Goal: Check status: Check status

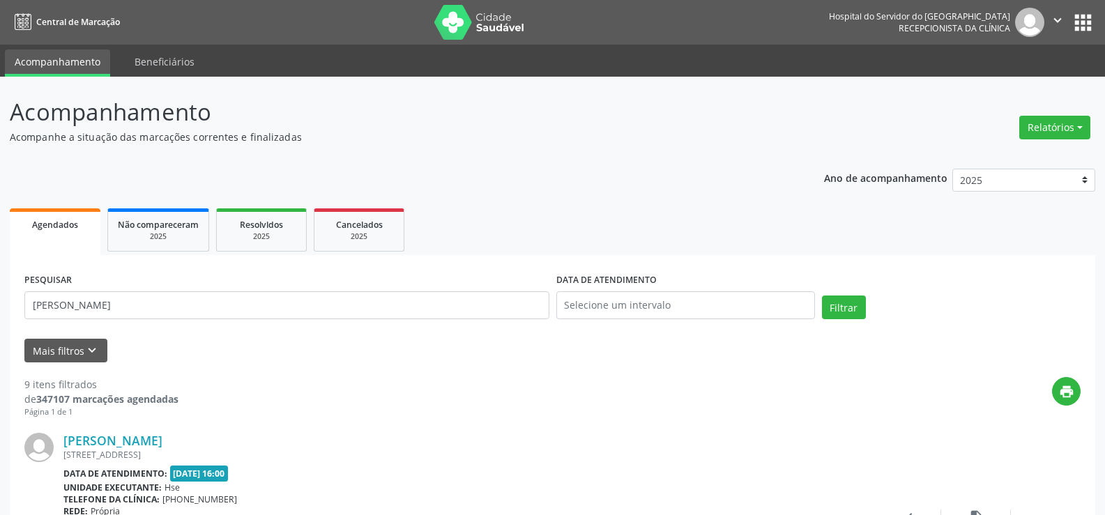
click at [822, 296] on button "Filtrar" at bounding box center [844, 308] width 44 height 24
click at [162, 441] on link "[PERSON_NAME]" at bounding box center [112, 440] width 99 height 15
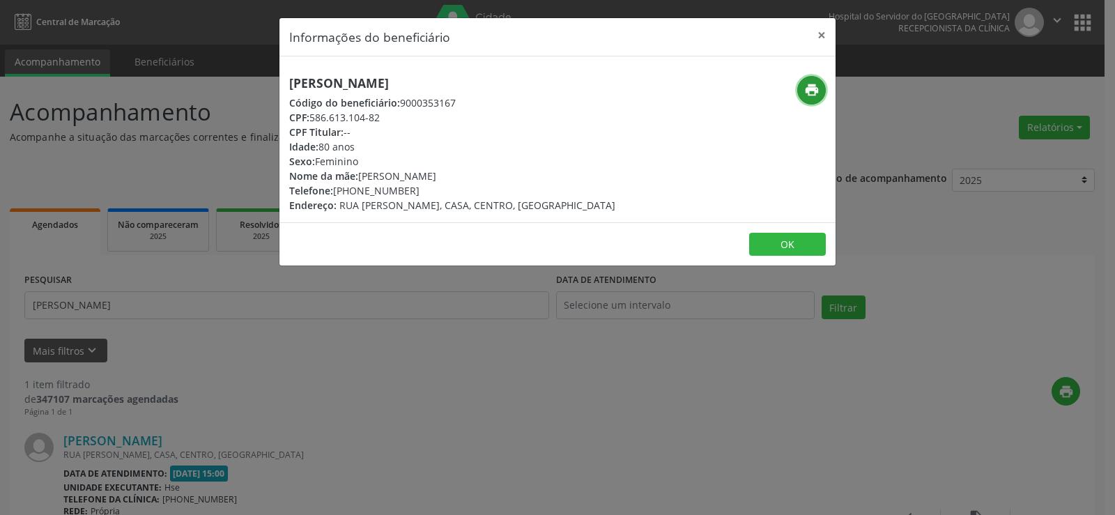
click at [815, 90] on icon "print" at bounding box center [811, 89] width 15 height 15
click at [821, 38] on button "×" at bounding box center [822, 35] width 28 height 34
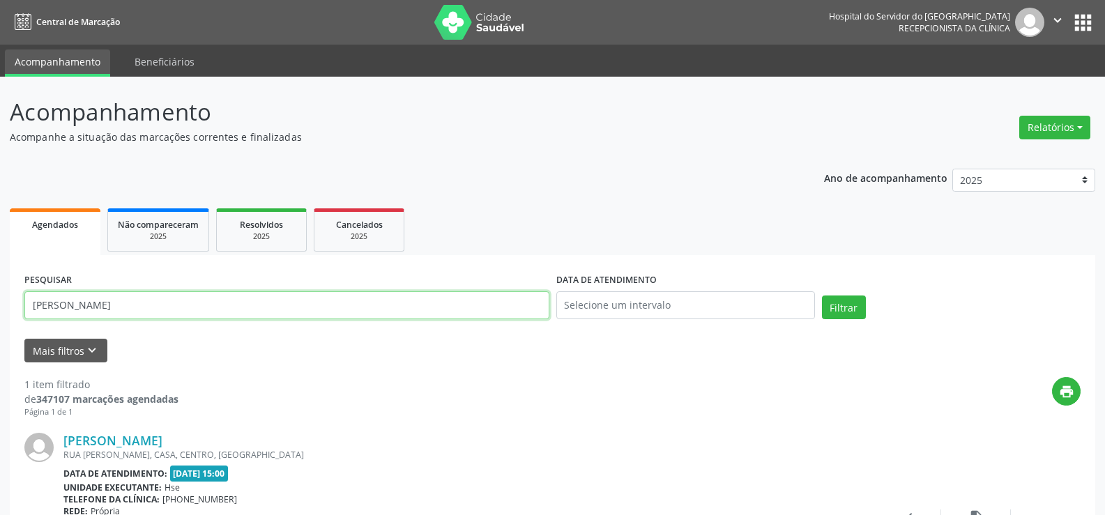
click at [123, 312] on input "[PERSON_NAME]" at bounding box center [286, 305] width 525 height 28
click at [123, 311] on input "[PERSON_NAME]" at bounding box center [286, 305] width 525 height 28
click at [844, 310] on button "Filtrar" at bounding box center [844, 308] width 44 height 24
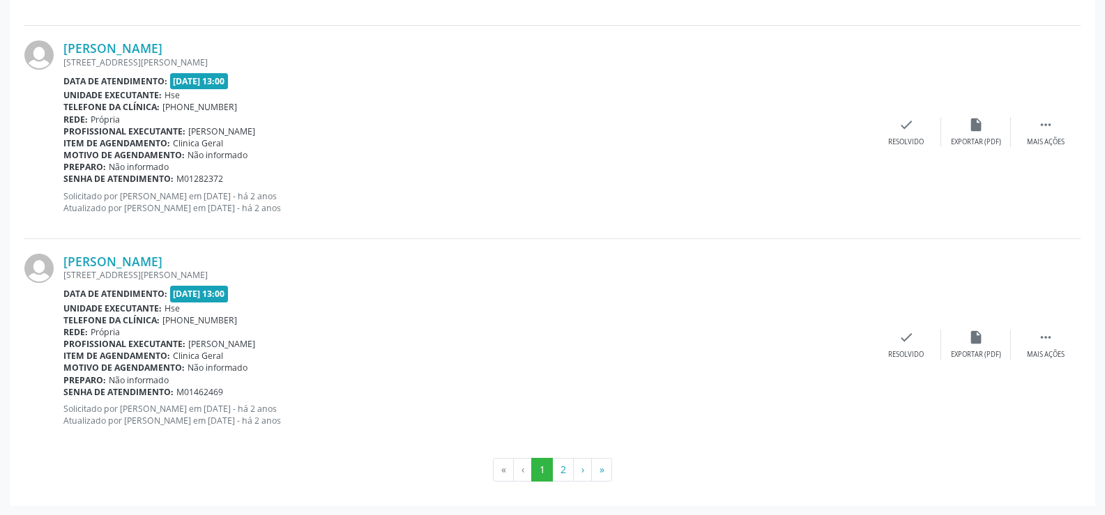
scroll to position [3161, 0]
click at [560, 471] on button "2" at bounding box center [563, 469] width 22 height 24
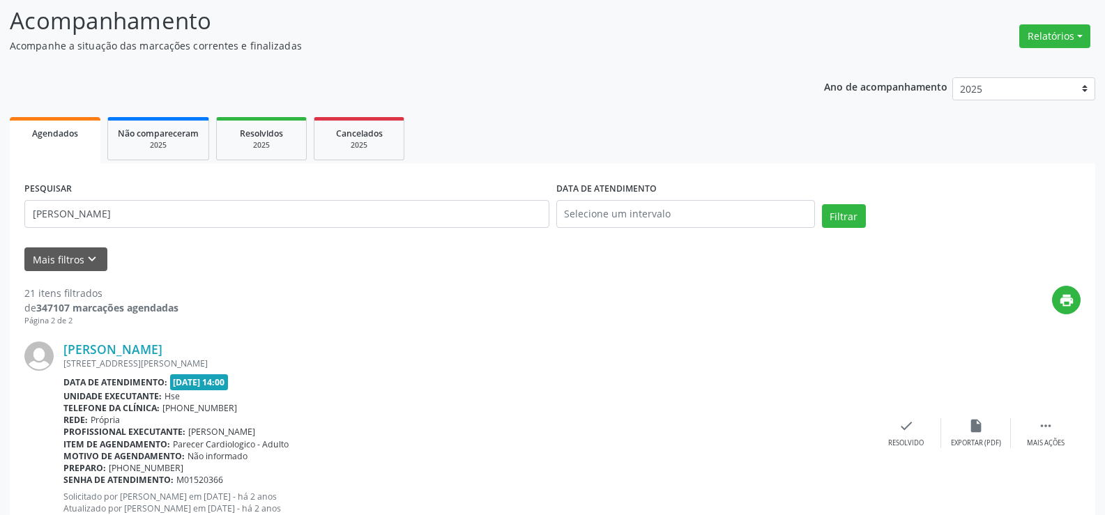
scroll to position [0, 0]
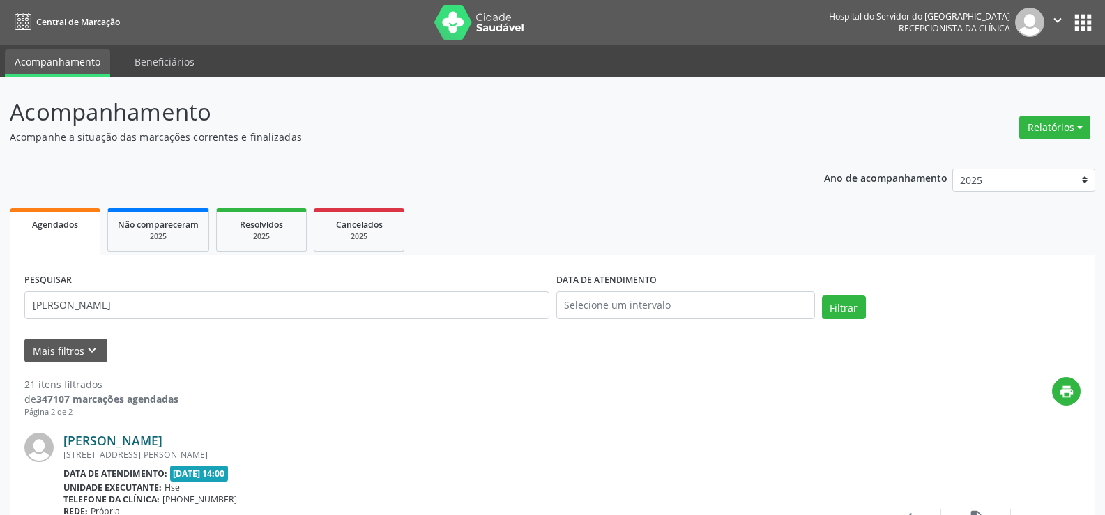
click at [162, 438] on link "[PERSON_NAME]" at bounding box center [112, 440] width 99 height 15
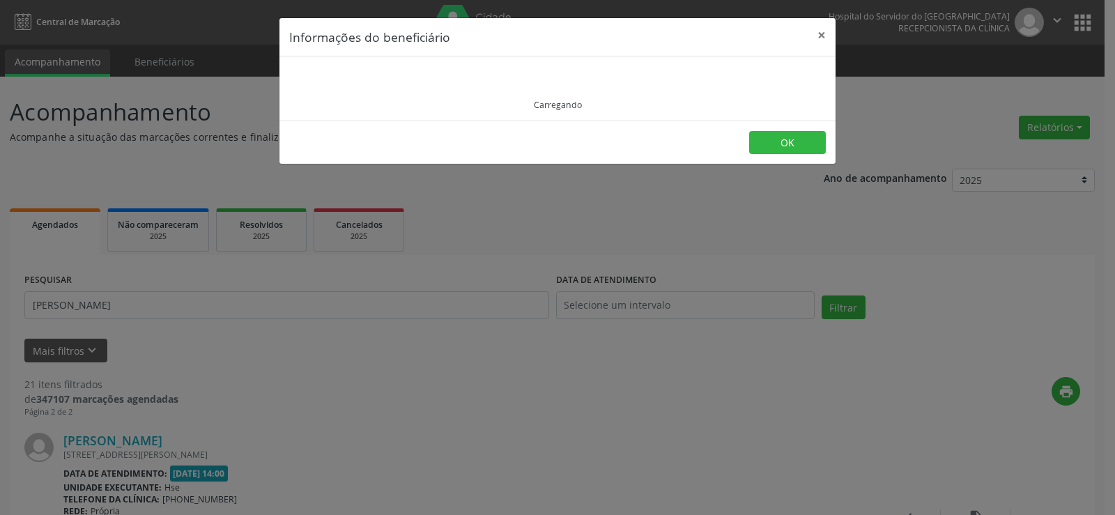
click at [227, 438] on div "Informações do beneficiário × Carregando OK" at bounding box center [557, 257] width 1115 height 515
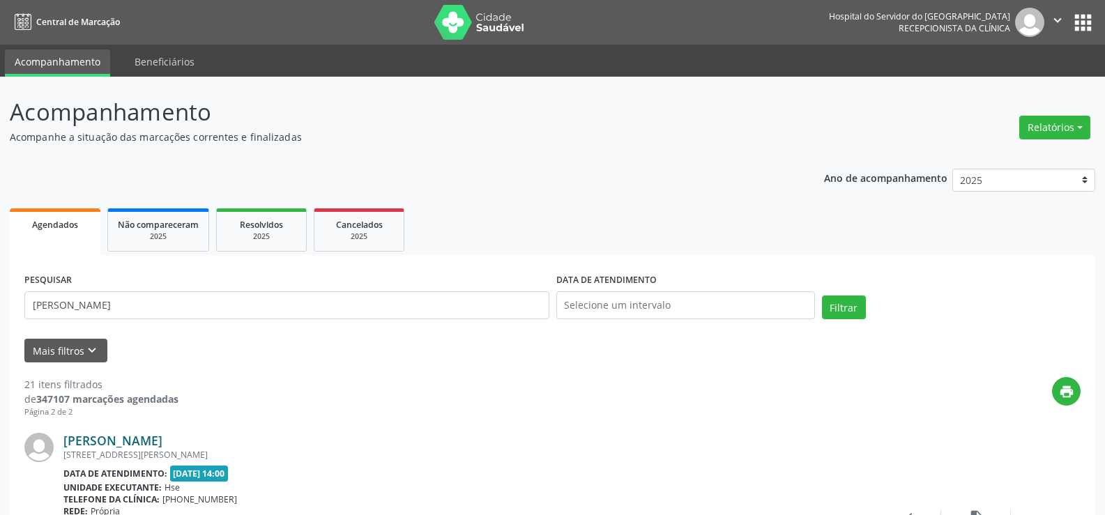
click at [162, 445] on link "[PERSON_NAME]" at bounding box center [112, 440] width 99 height 15
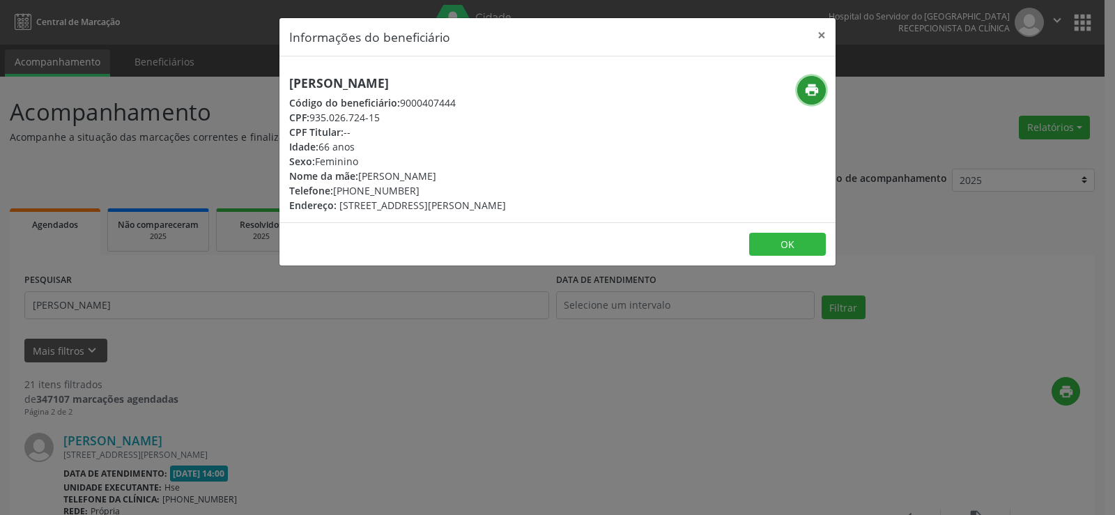
click at [807, 87] on icon "print" at bounding box center [811, 89] width 15 height 15
click at [825, 32] on button "×" at bounding box center [822, 35] width 28 height 34
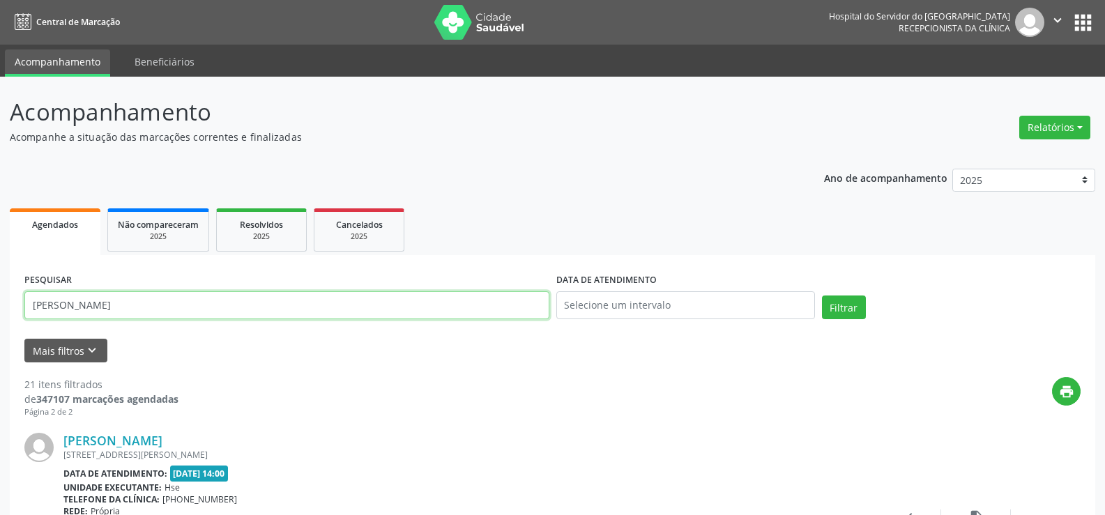
click at [163, 309] on input "[PERSON_NAME]" at bounding box center [286, 305] width 525 height 28
drag, startPoint x: 190, startPoint y: 308, endPoint x: 0, endPoint y: 307, distance: 189.6
paste input "[PERSON_NAME]"
type input "[PERSON_NAME]"
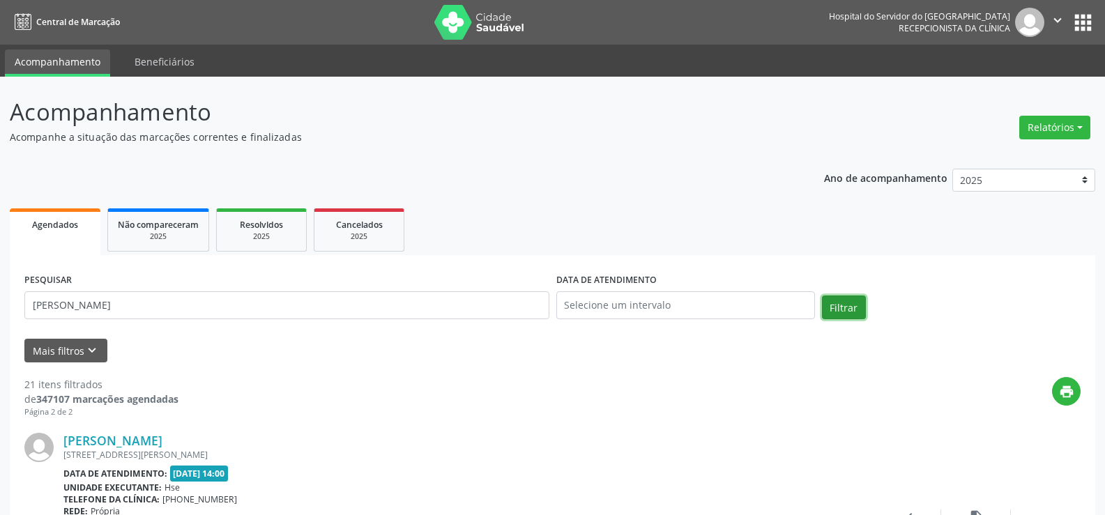
click at [839, 313] on button "Filtrar" at bounding box center [844, 308] width 44 height 24
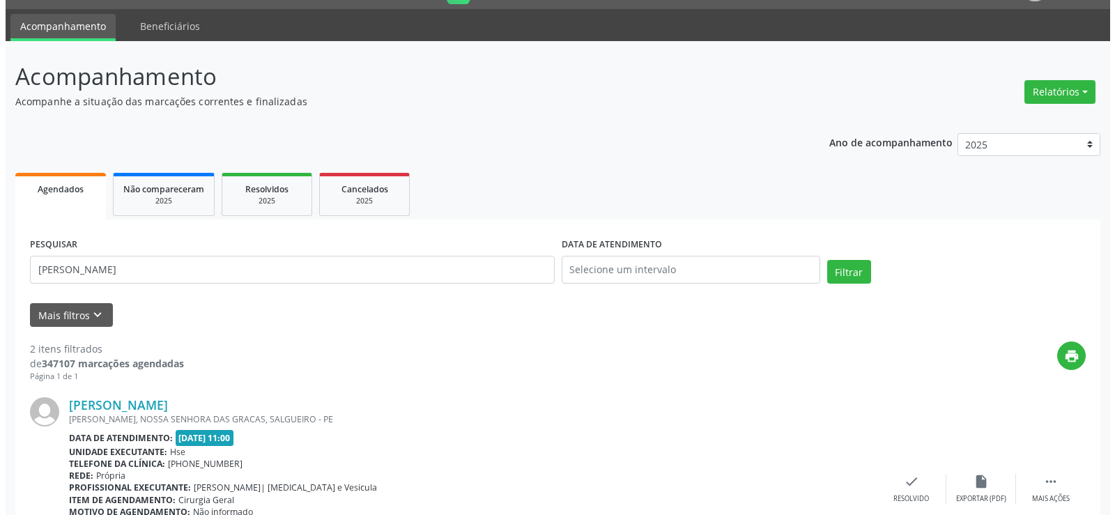
scroll to position [70, 0]
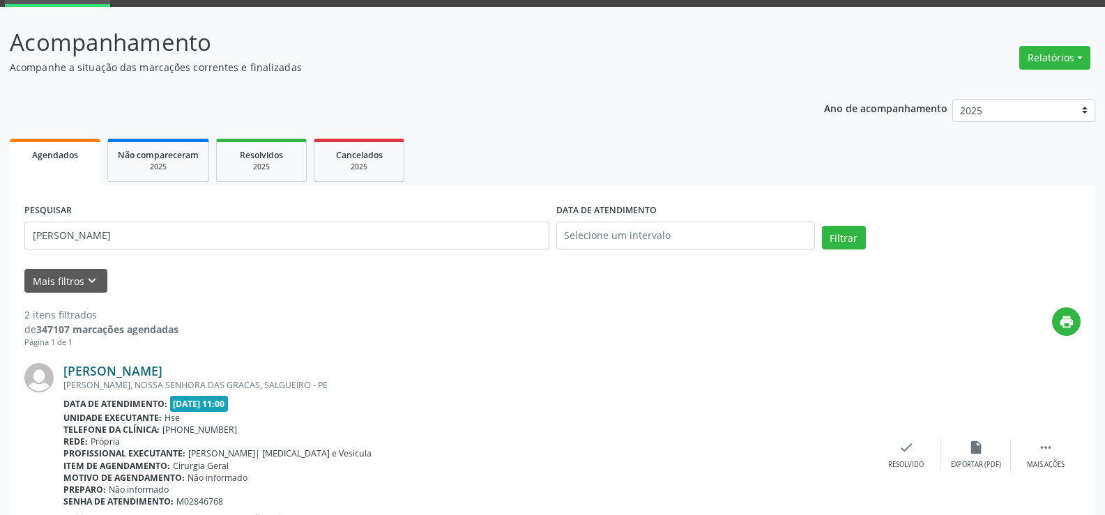
click at [162, 368] on link "[PERSON_NAME]" at bounding box center [112, 370] width 99 height 15
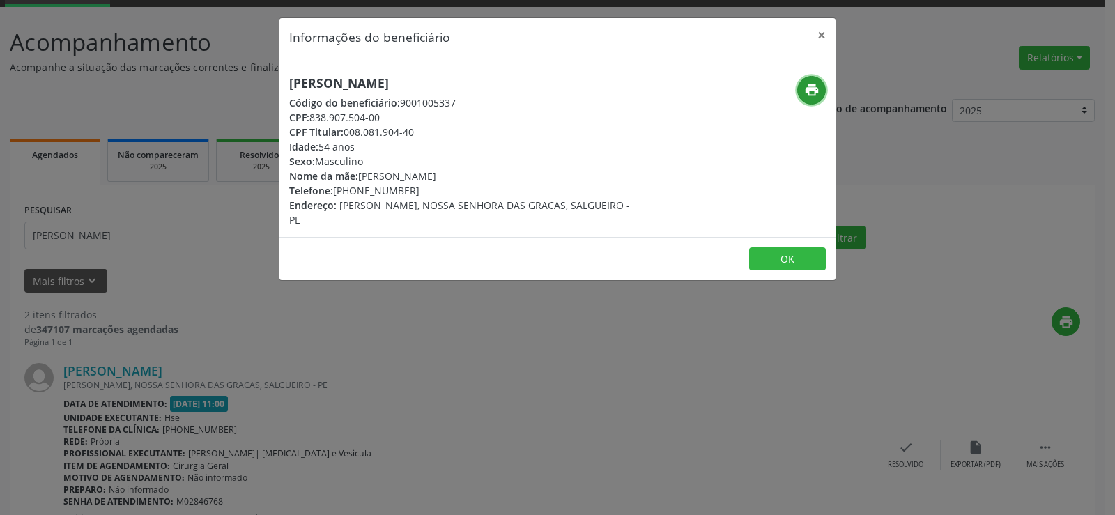
click at [816, 94] on icon "print" at bounding box center [811, 89] width 15 height 15
